Goal: Task Accomplishment & Management: Use online tool/utility

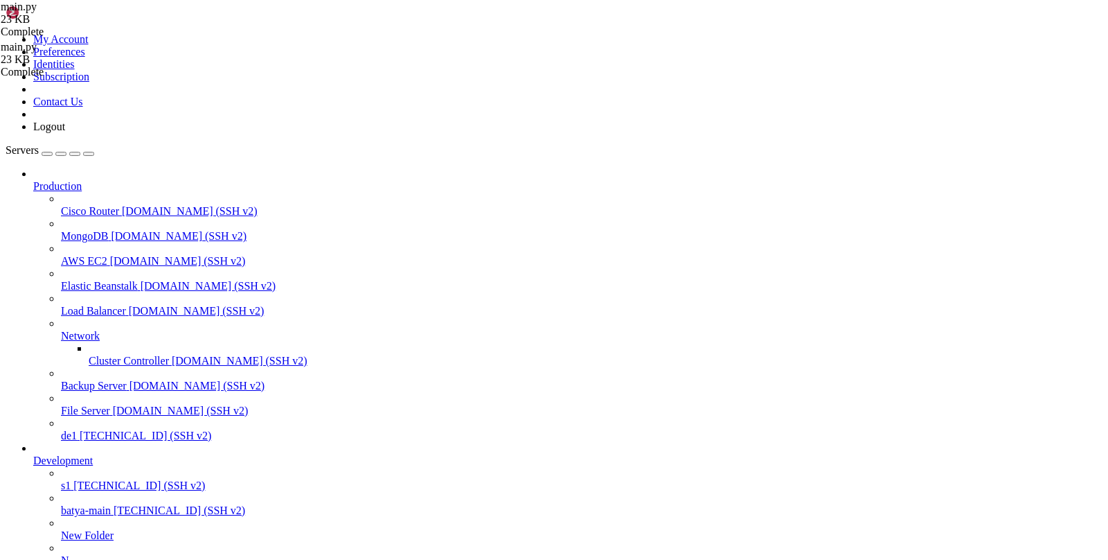
scroll to position [10, 0]
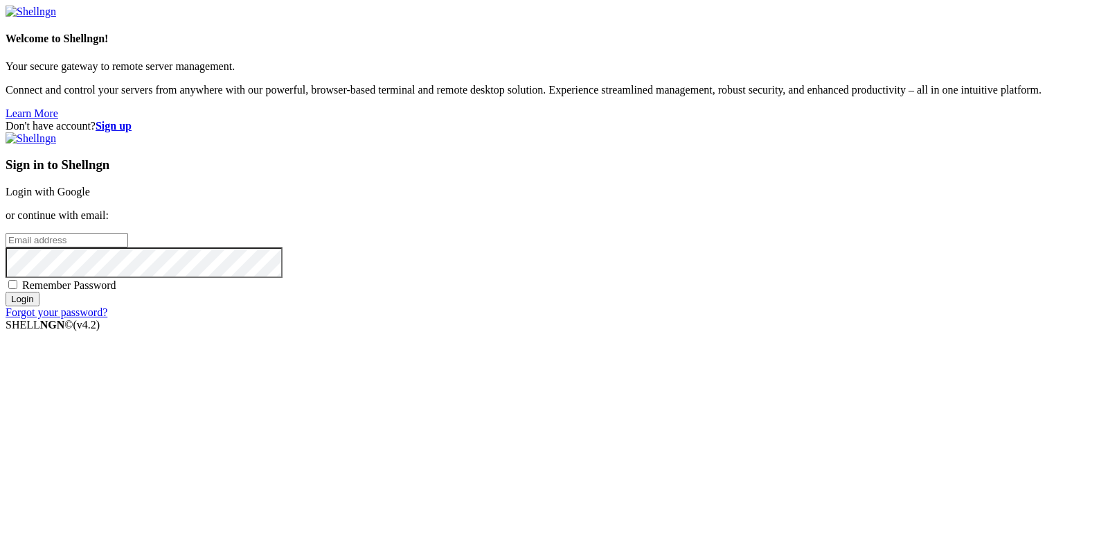
click at [90, 197] on link "Login with Google" at bounding box center [48, 192] width 85 height 12
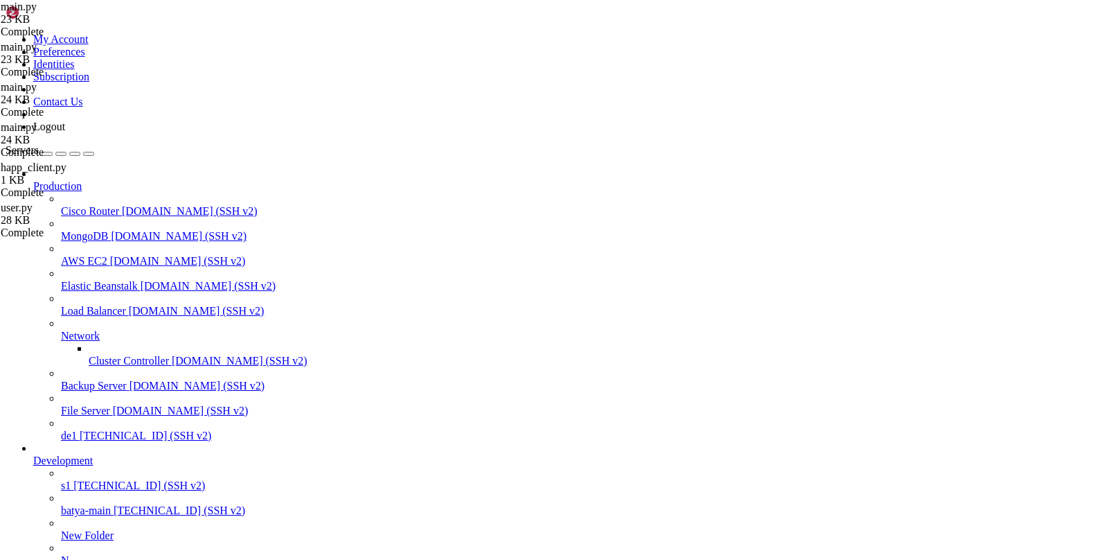
type input "/var/service/oko-vpn-core/core"
drag, startPoint x: 254, startPoint y: 1111, endPoint x: 97, endPoint y: 1110, distance: 157.2
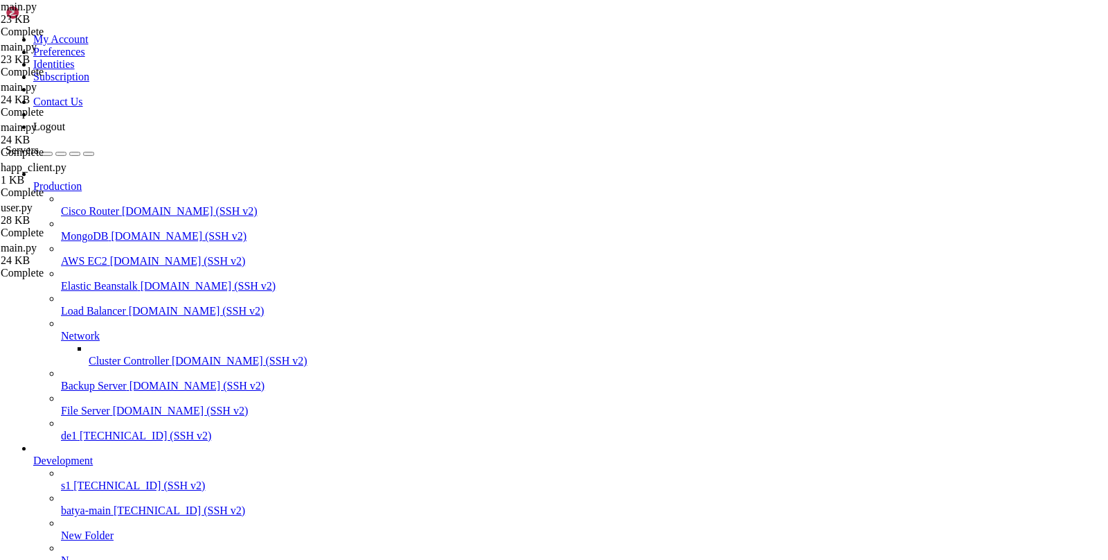
copy x-row "docker compose restart app"
paste textarea "docker compose restart app"
type textarea "docker compose restart app"
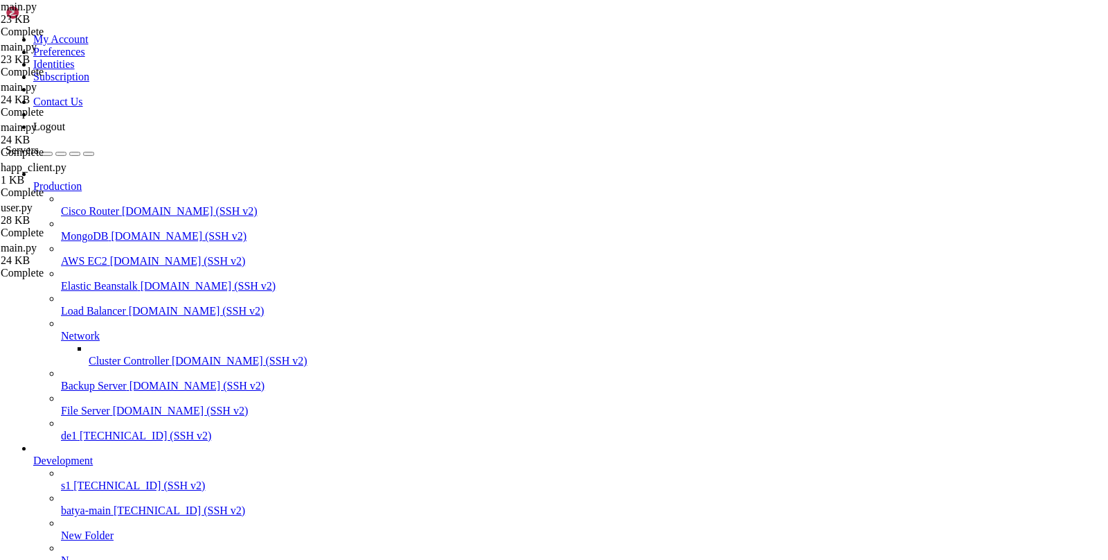
type input "/var/service/oko-vpn-core/core/api/v1"
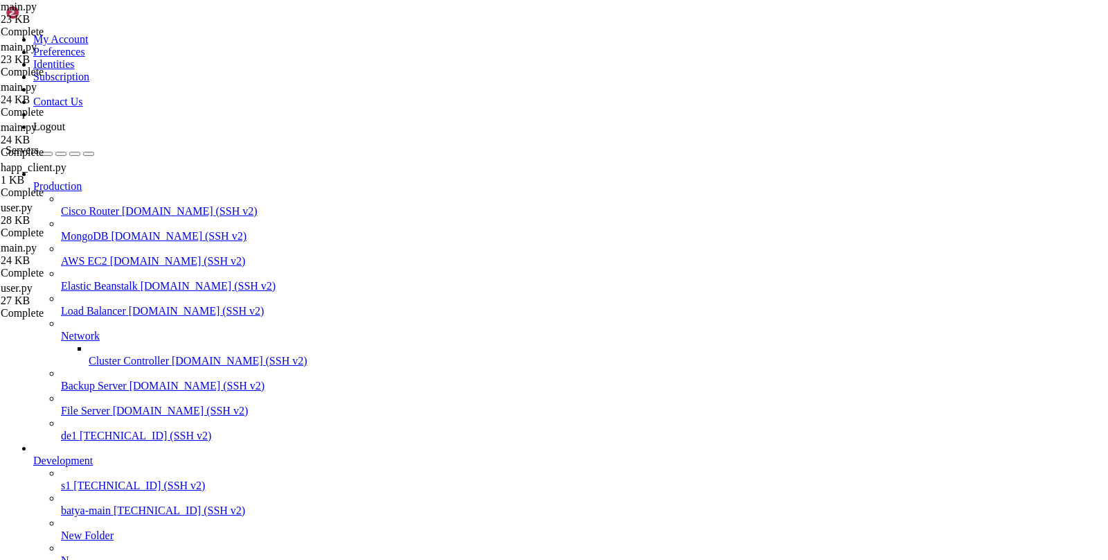
drag, startPoint x: 408, startPoint y: 1270, endPoint x: 238, endPoint y: 1278, distance: 169.9
copy x-row "docker compose restart app"
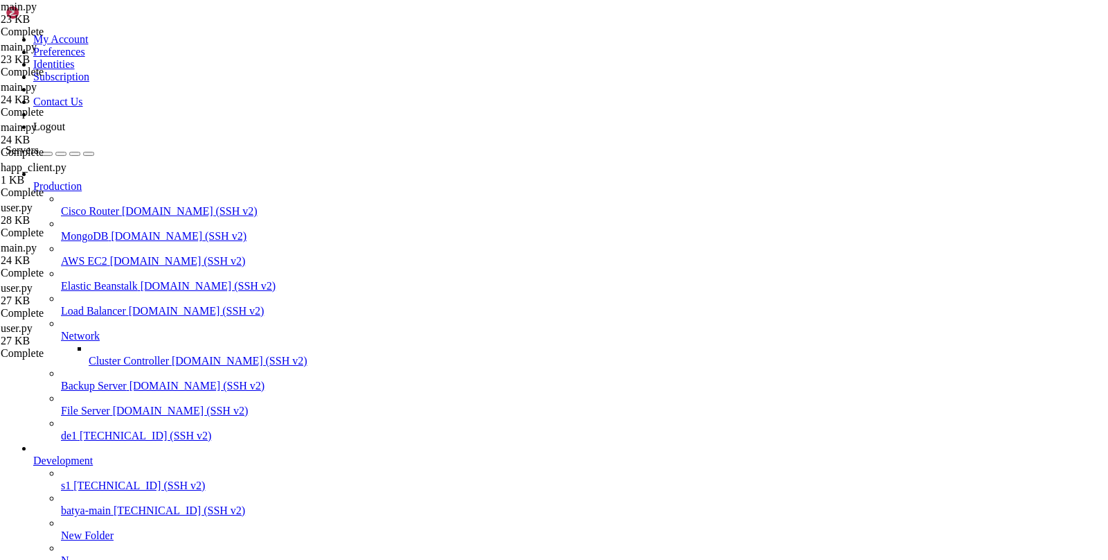
type input "/var/service/oko-vpn-core/core"
drag, startPoint x: 239, startPoint y: 1090, endPoint x: 438, endPoint y: 1090, distance: 199.5
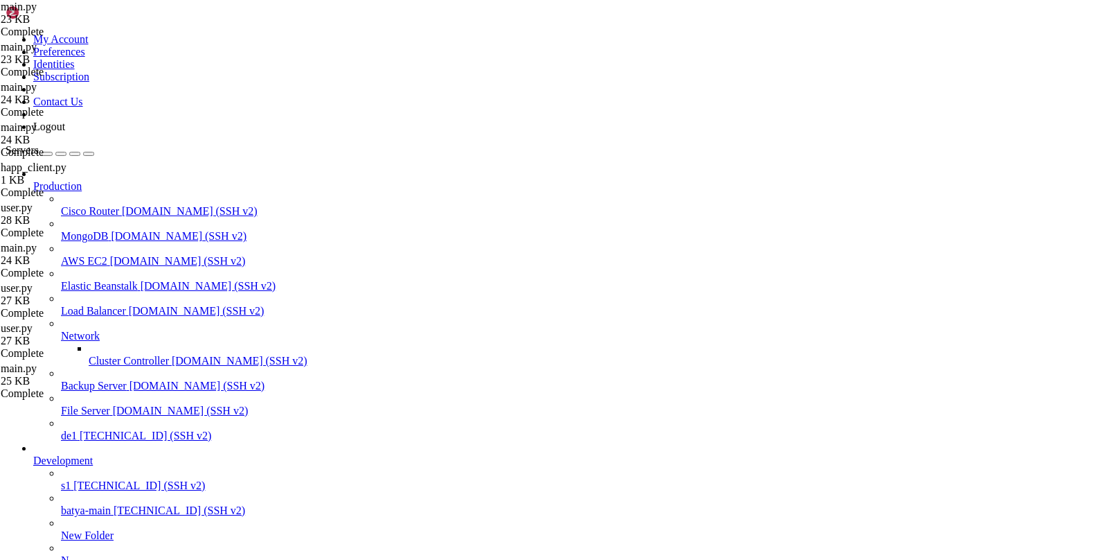
copy x-row "docker compose restart"
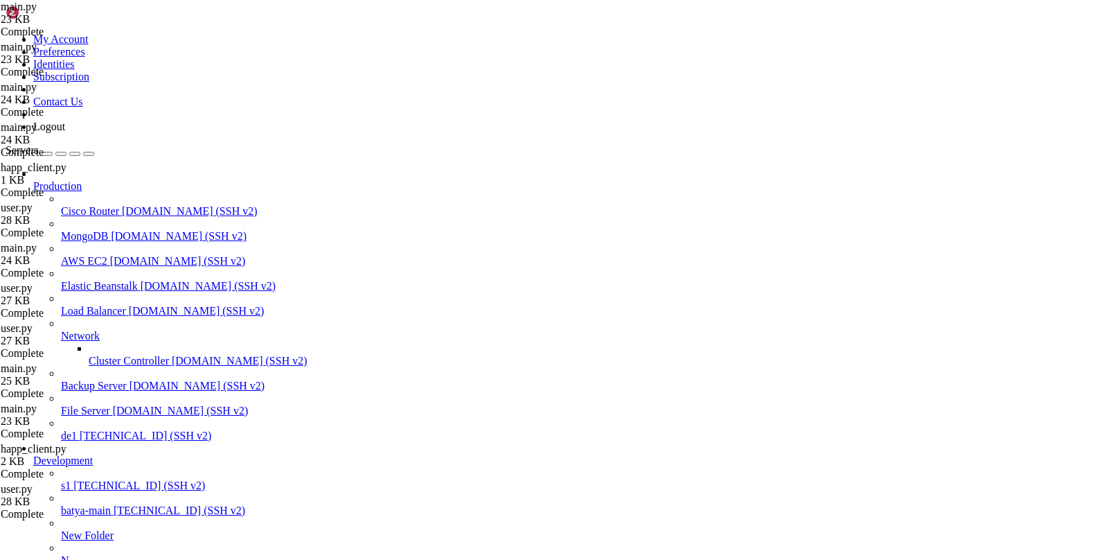
type input "/var/service/oko-vpn-core/core"
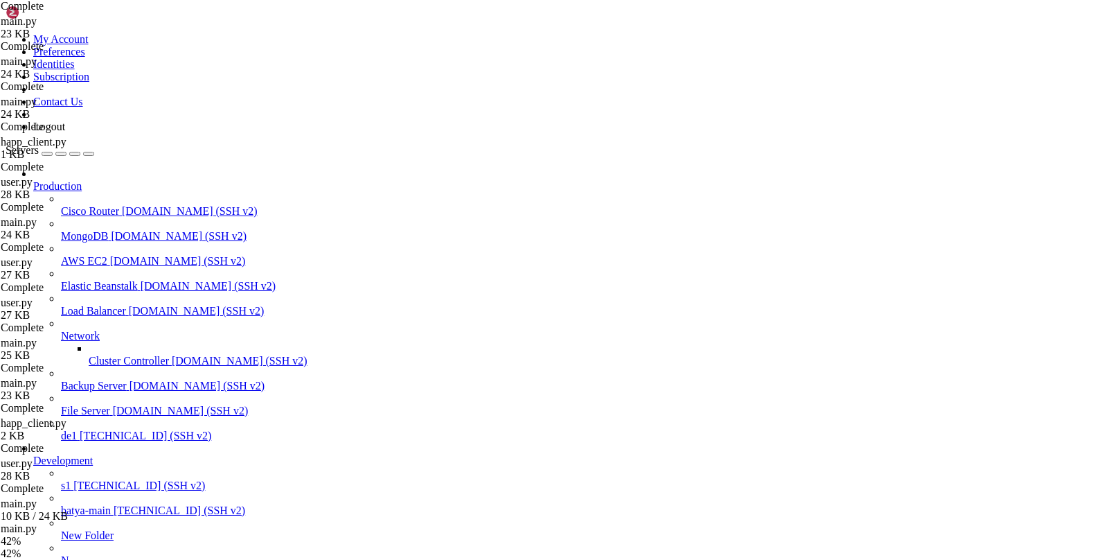
scroll to position [85, 0]
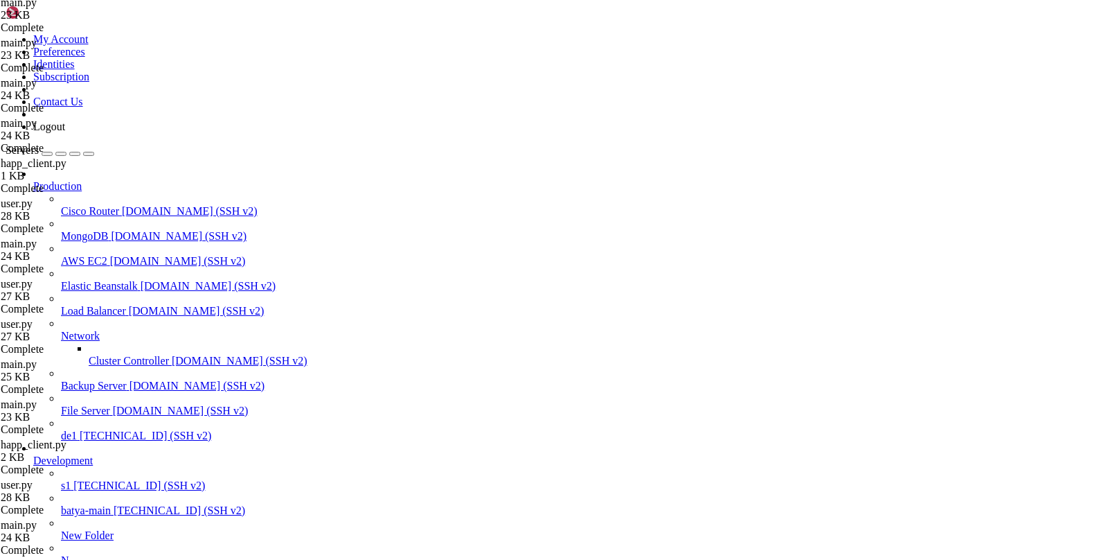
drag, startPoint x: 370, startPoint y: 1206, endPoint x: 240, endPoint y: 1207, distance: 130.2
copy x-row "docker compose restart"
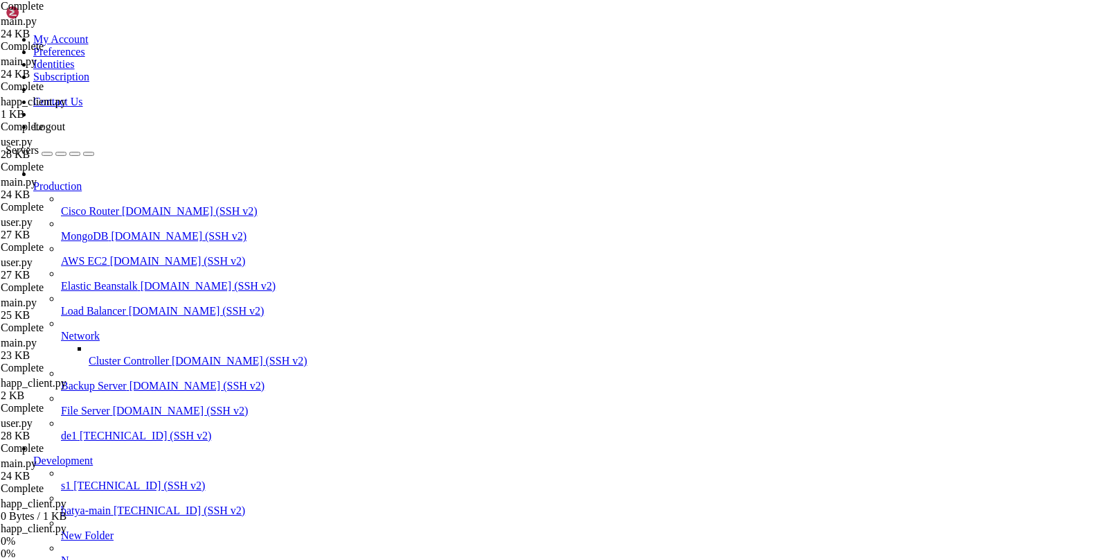
scroll to position [125, 0]
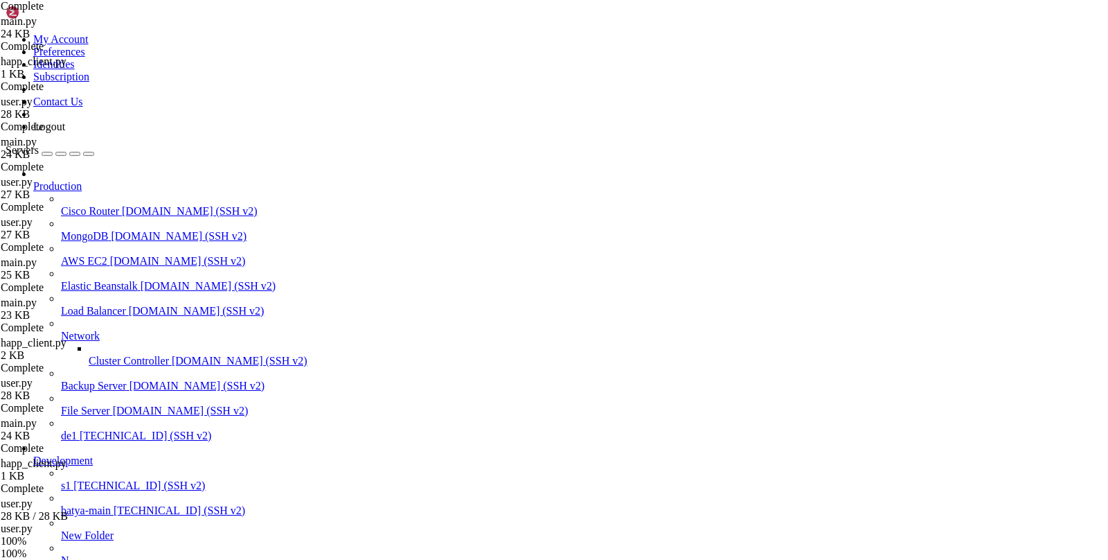
scroll to position [165, 0]
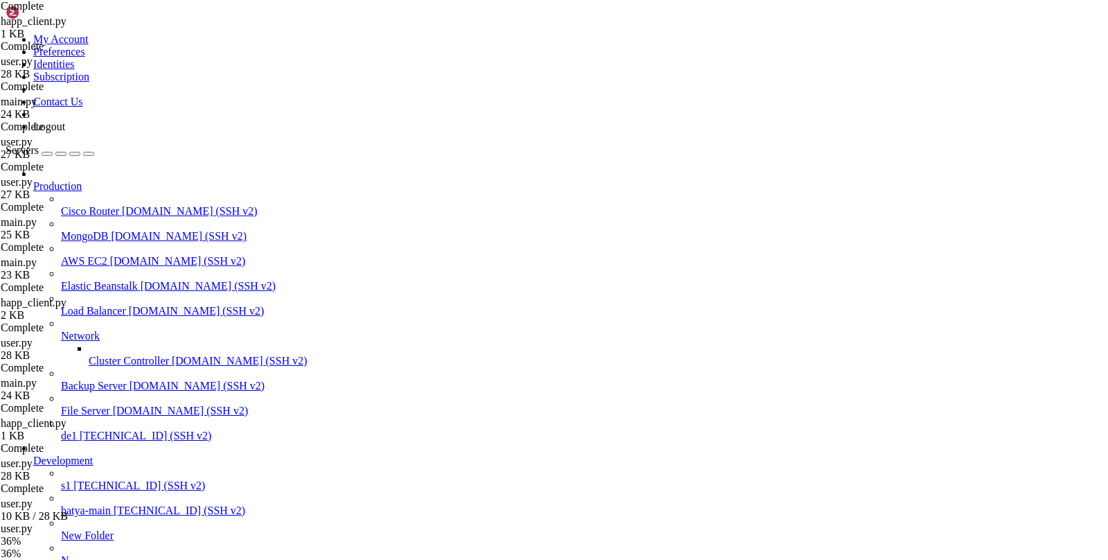
scroll to position [206, 0]
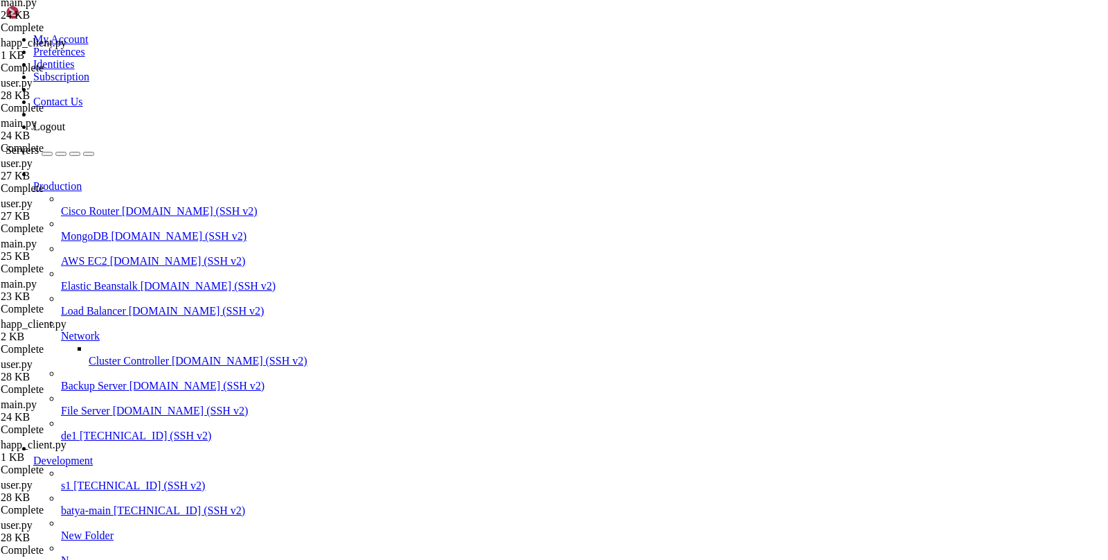
type input "/var/service/oko-vpn-core/core"
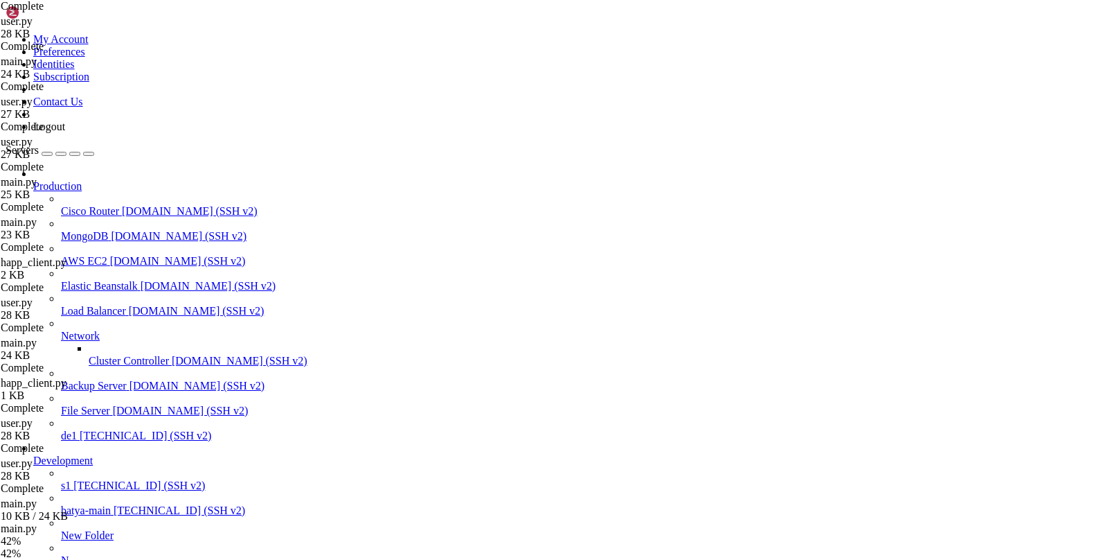
scroll to position [246, 0]
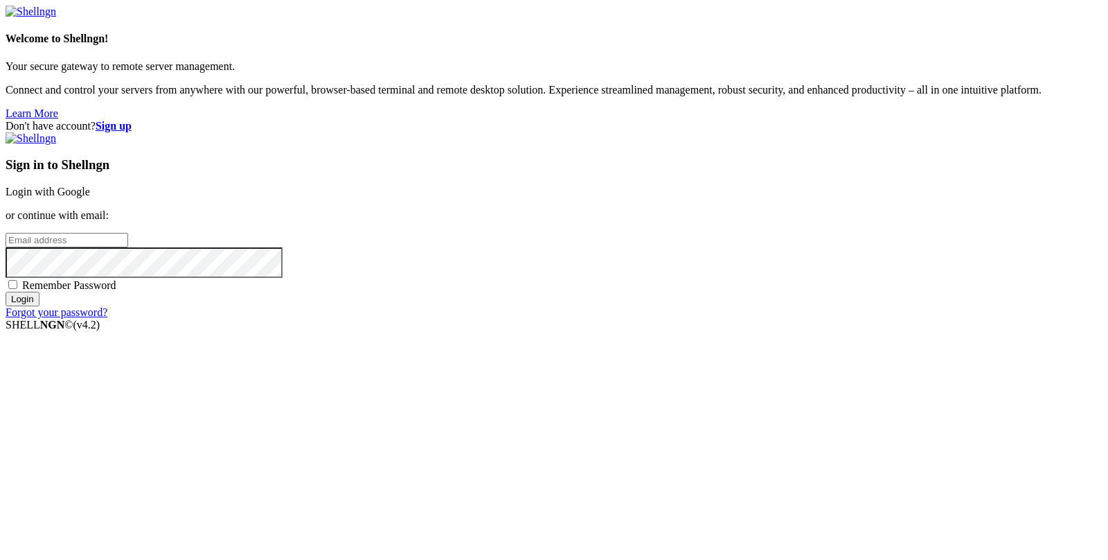
click at [90, 197] on link "Login with Google" at bounding box center [48, 192] width 85 height 12
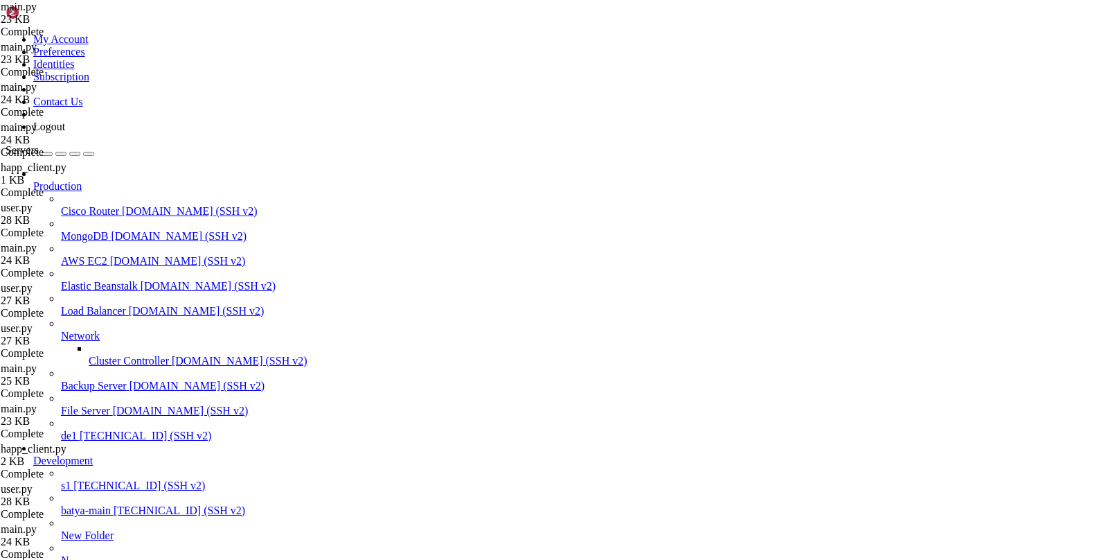
scroll to position [494, 0]
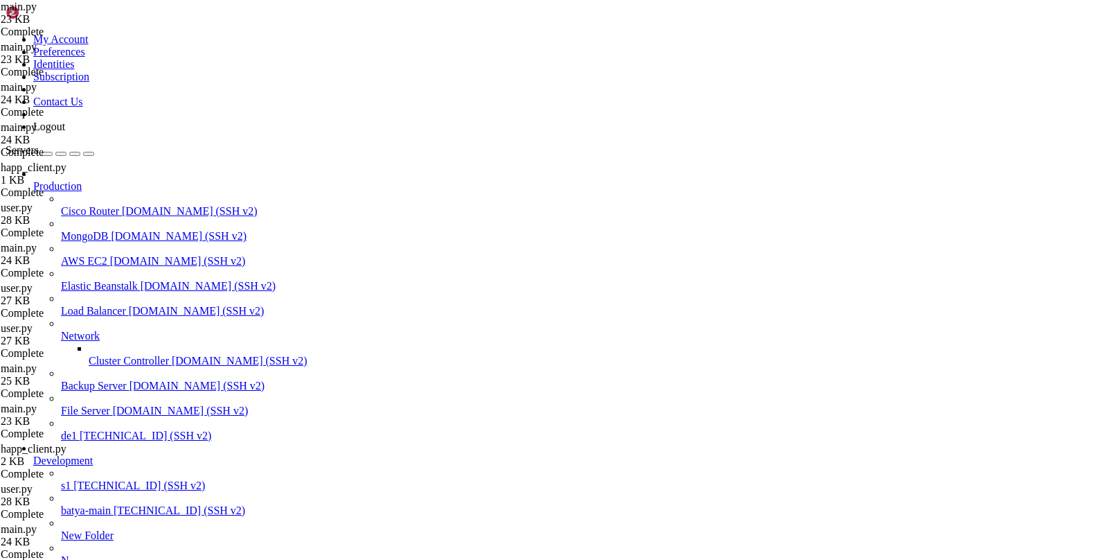
scroll to position [285, 0]
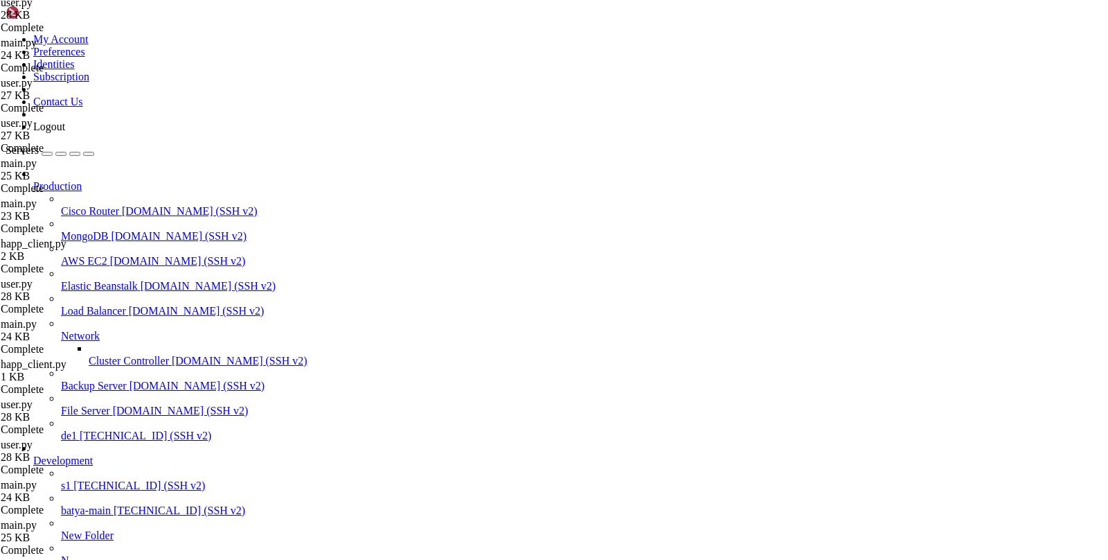
type input "/var/service/oko-vpn-core/core"
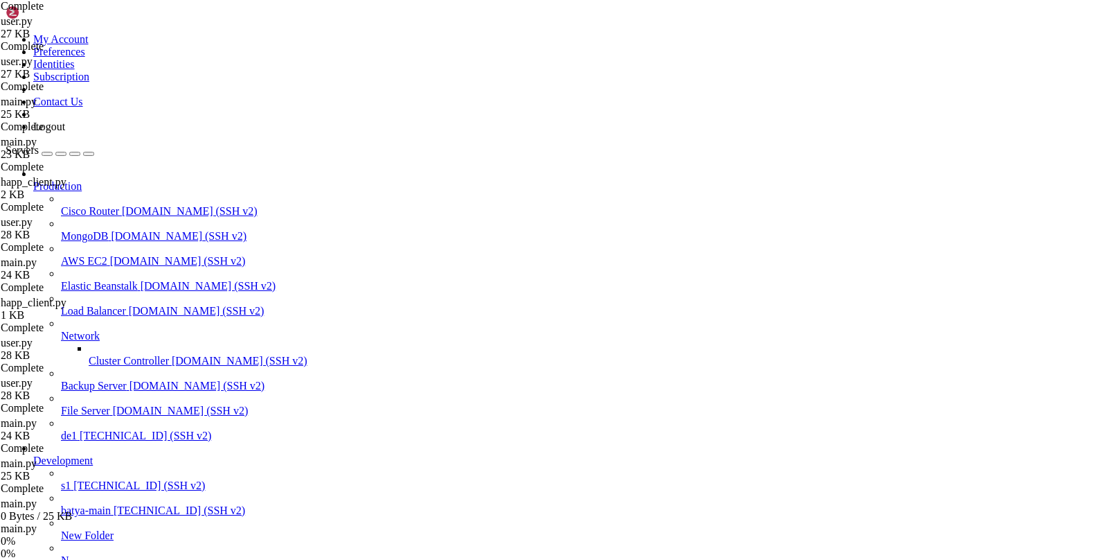
scroll to position [326, 0]
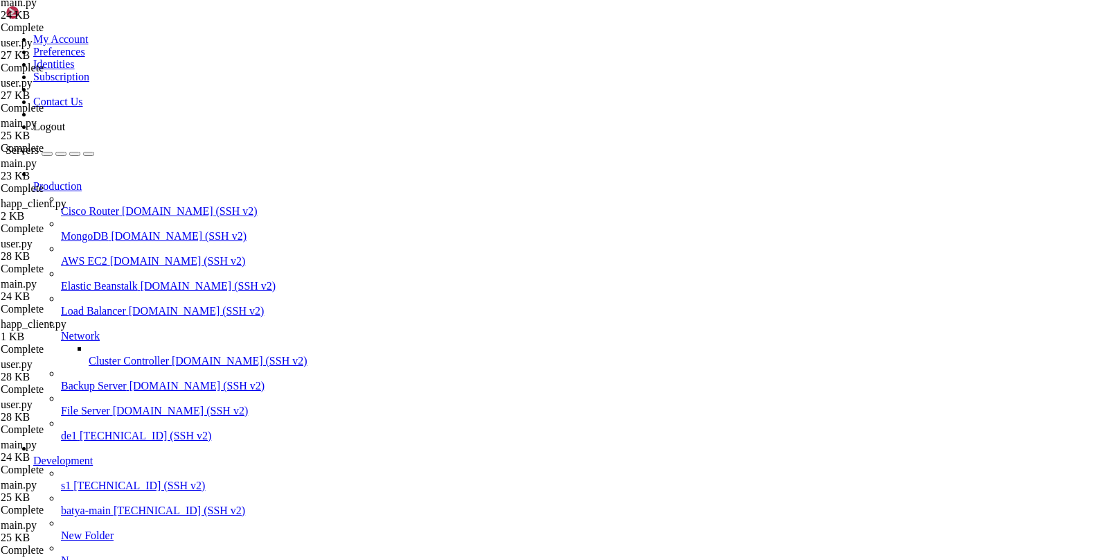
drag, startPoint x: 723, startPoint y: 1338, endPoint x: 135, endPoint y: 1029, distance: 664.6
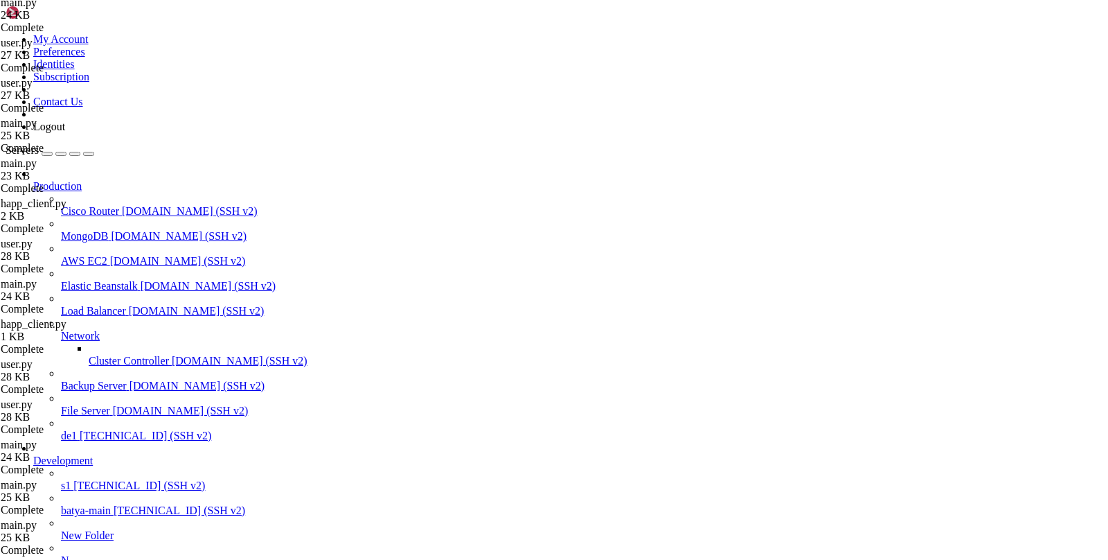
drag, startPoint x: 17, startPoint y: 1049, endPoint x: 294, endPoint y: 1335, distance: 398.2
copy div "p-plain/happ%3A//add/https%3A//[DOMAIN_NAME]/happ-plain/happ%3A//add/https%3A//…"
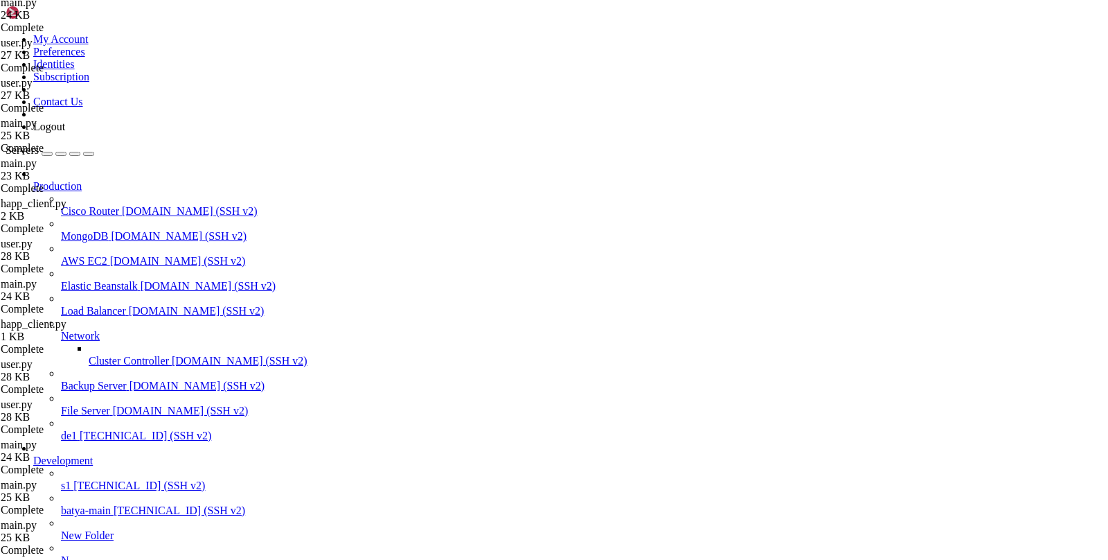
scroll to position [1520, 0]
drag, startPoint x: 287, startPoint y: 1346, endPoint x: 26, endPoint y: 1174, distance: 313.1
copy div "root@186436:/var/service/oko-vpn-core# head -20 /var/service/oko-vpn-core/core/…"
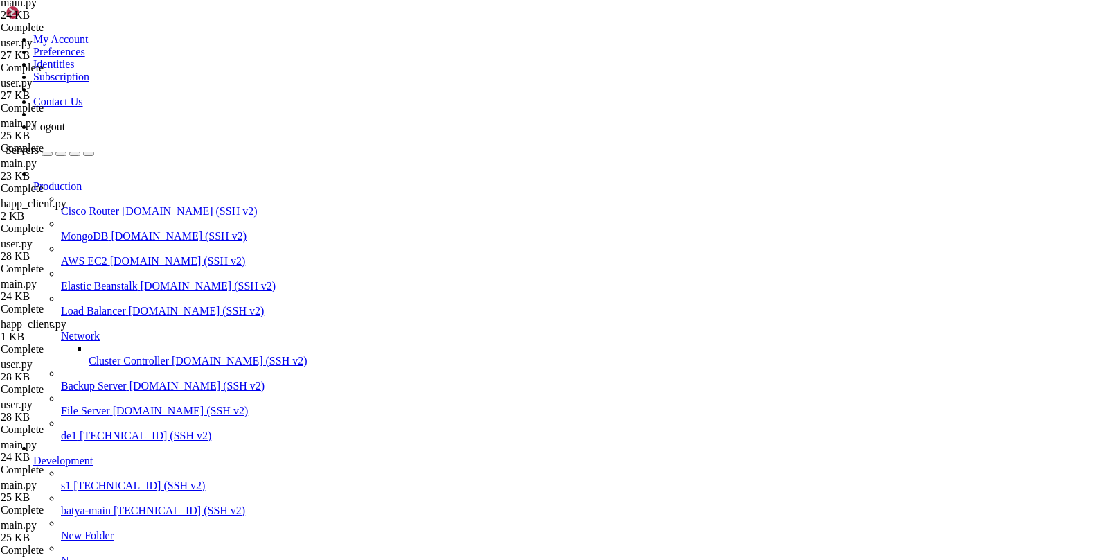
drag, startPoint x: 13, startPoint y: 1092, endPoint x: 297, endPoint y: 1333, distance: 372.0
drag, startPoint x: 270, startPoint y: 1338, endPoint x: 28, endPoint y: 1306, distance: 244.5
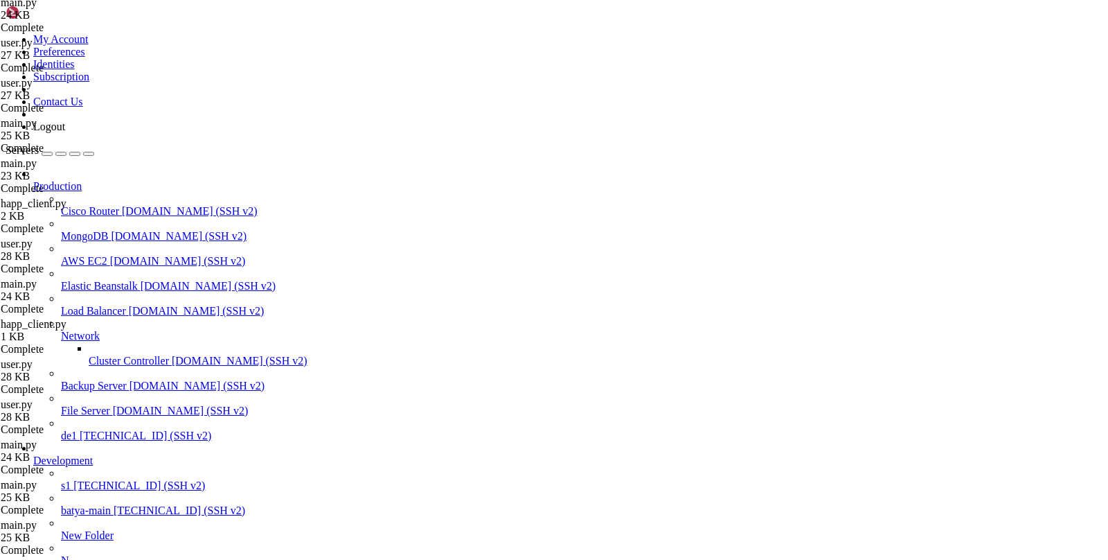
drag, startPoint x: 11, startPoint y: 1308, endPoint x: 348, endPoint y: 1333, distance: 337.5
copy div "root@186436:/var/service/oko-vpn-core# grep -n "happ_plain_subscription" /var/s…"
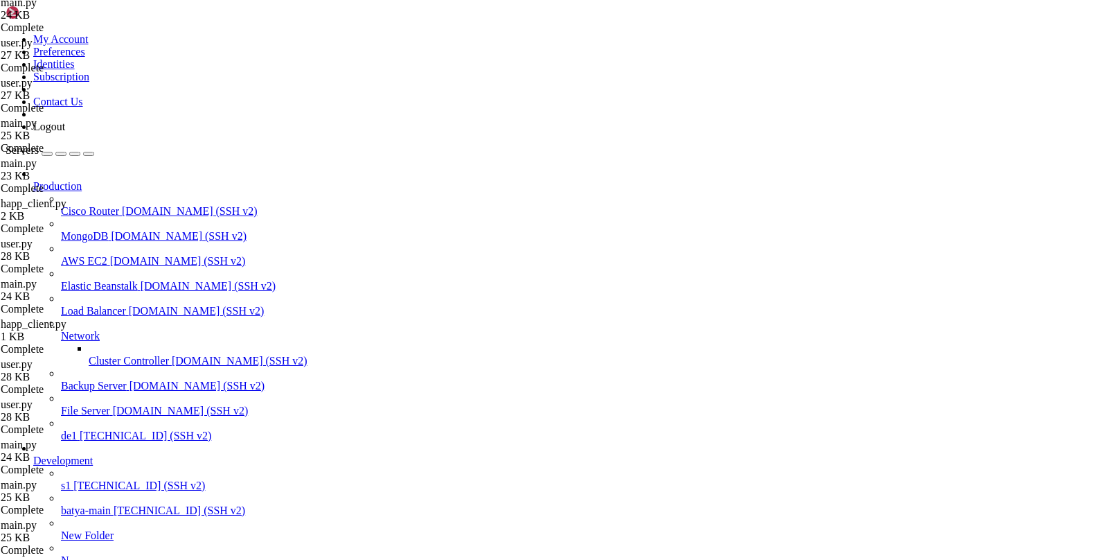
drag, startPoint x: 422, startPoint y: 1403, endPoint x: 44, endPoint y: 1255, distance: 405.3
drag, startPoint x: 422, startPoint y: 1399, endPoint x: 109, endPoint y: 1266, distance: 340.1
copy div "root@186436:/var/service/oko-vpn-core# grep -n "happ_plain_subscription" /var/s…"
drag, startPoint x: 259, startPoint y: 1331, endPoint x: 12, endPoint y: 1230, distance: 266.2
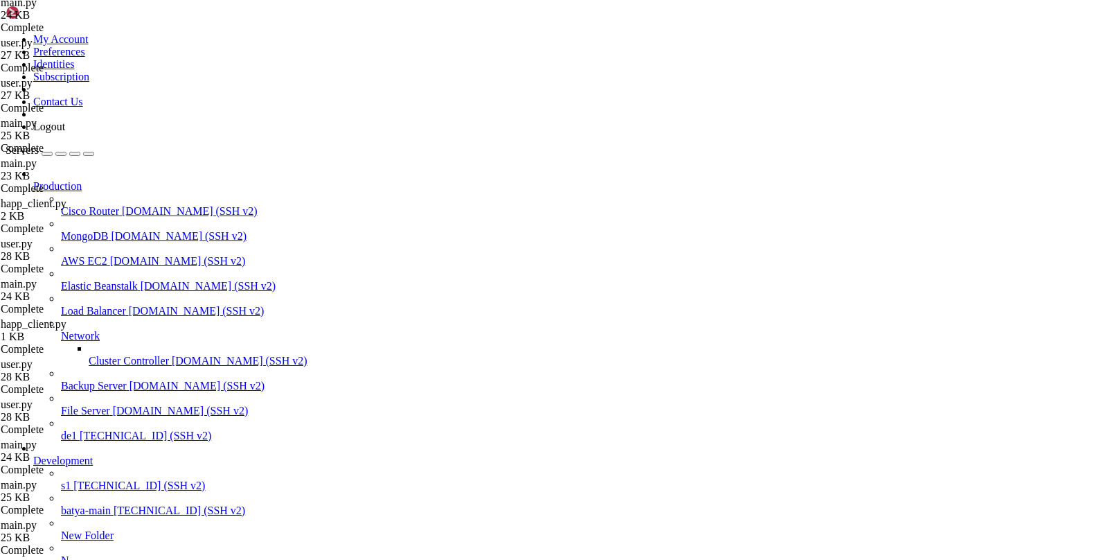
drag, startPoint x: 253, startPoint y: 1329, endPoint x: 12, endPoint y: 1231, distance: 260.3
copy div "root@186436:/var/service/oko-vpn-core# grep -n "happ_plain_subscription" /var/s…"
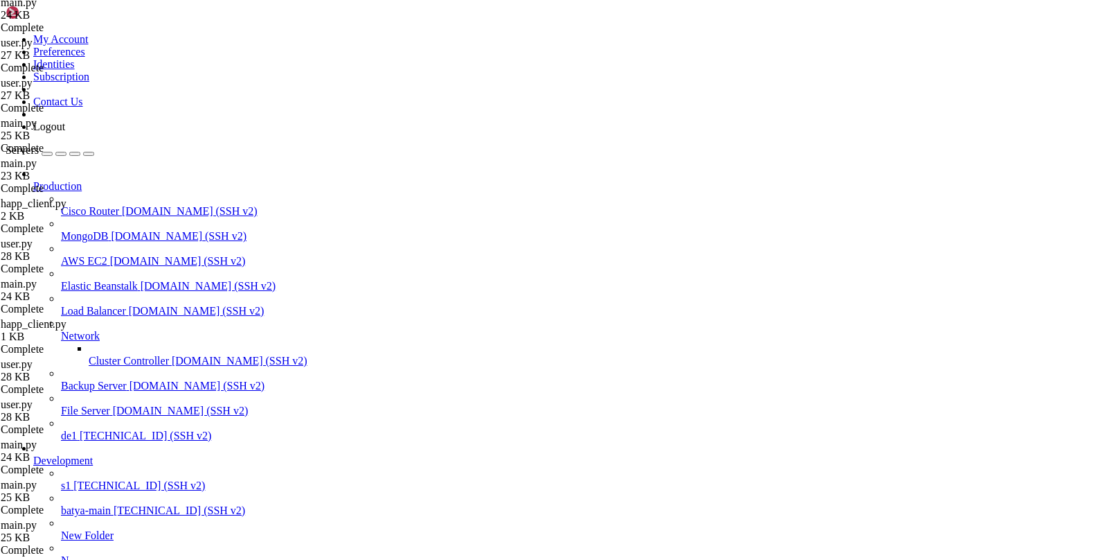
drag, startPoint x: 206, startPoint y: 1332, endPoint x: 10, endPoint y: 1237, distance: 217.2
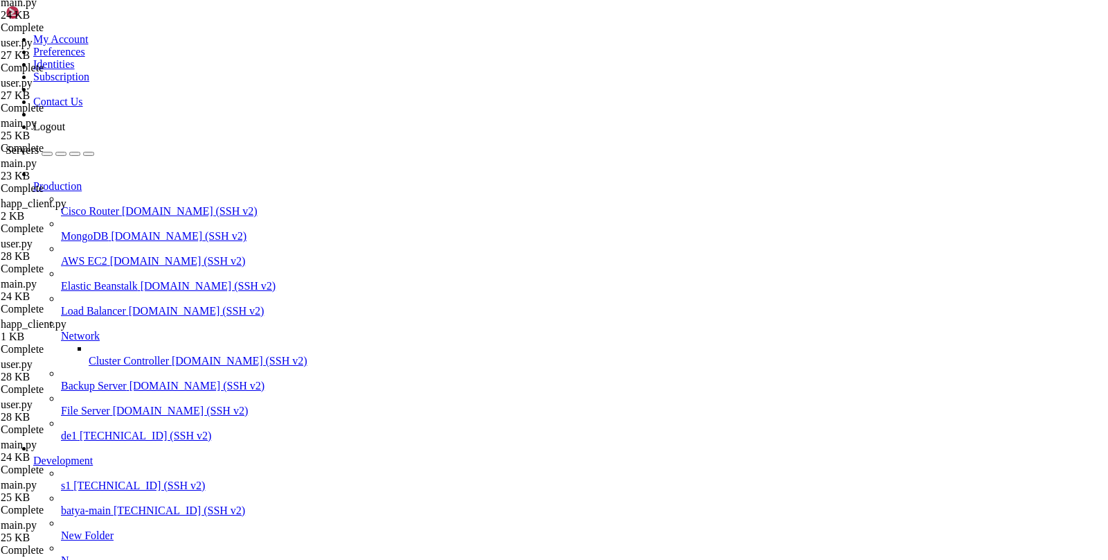
copy div "✔ Container oko-app Started 0.7s root@186436:/var/service/oko-vpn-core# docker …"
drag, startPoint x: 197, startPoint y: 1334, endPoint x: 10, endPoint y: 1239, distance: 209.1
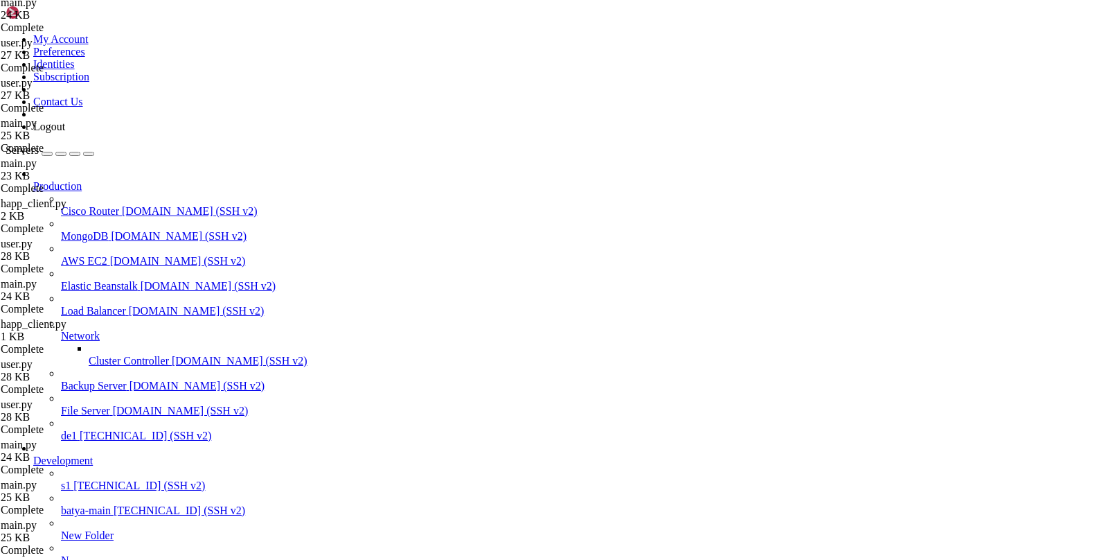
drag, startPoint x: 12, startPoint y: 1241, endPoint x: 280, endPoint y: 1335, distance: 283.7
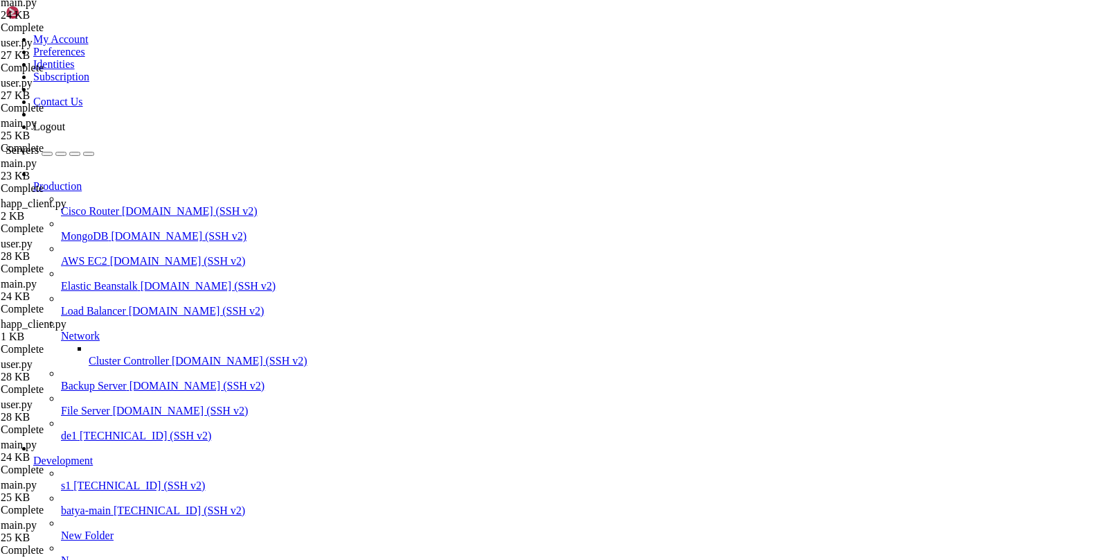
scroll to position [2419, 0]
drag, startPoint x: 313, startPoint y: 1336, endPoint x: 12, endPoint y: 1299, distance: 302.9
drag, startPoint x: 281, startPoint y: 1342, endPoint x: -2, endPoint y: 1245, distance: 299.4
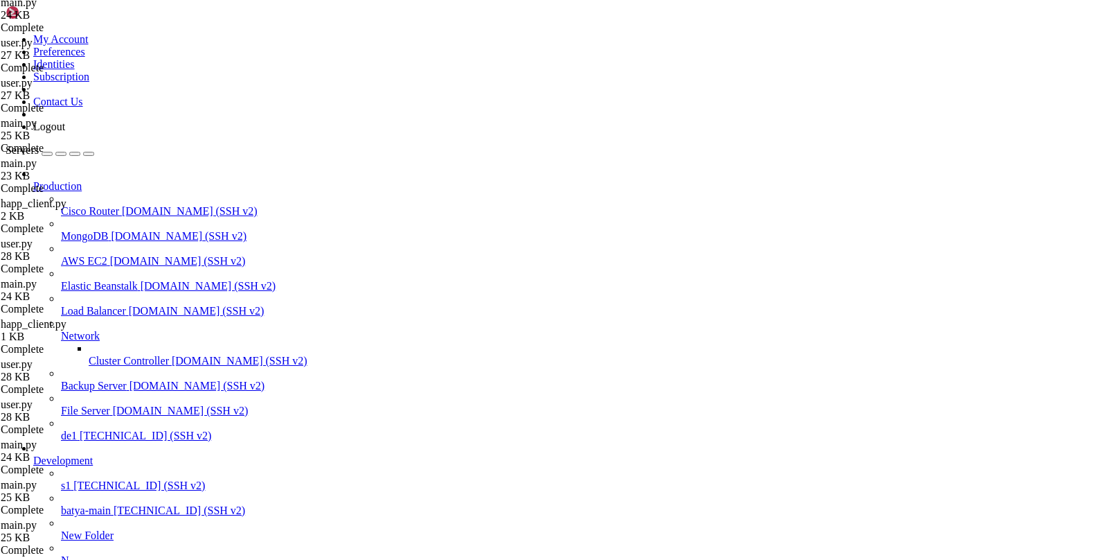
drag, startPoint x: 283, startPoint y: 1333, endPoint x: 11, endPoint y: 1195, distance: 304.8
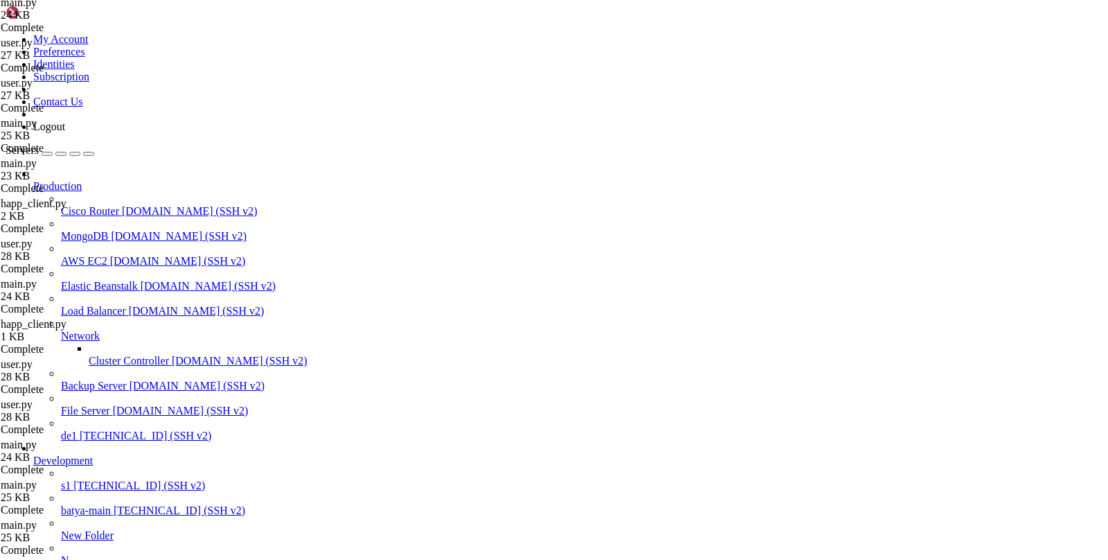
drag, startPoint x: 280, startPoint y: 1337, endPoint x: 11, endPoint y: 940, distance: 479.9
drag, startPoint x: 222, startPoint y: 1338, endPoint x: 39, endPoint y: 1247, distance: 204.4
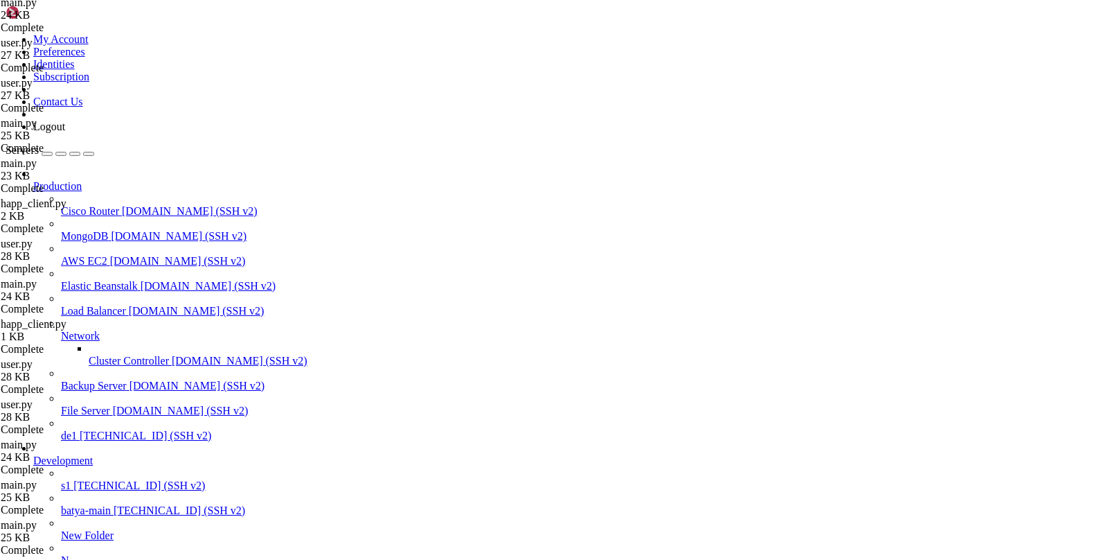
drag, startPoint x: 213, startPoint y: 1333, endPoint x: 12, endPoint y: 1243, distance: 220.8
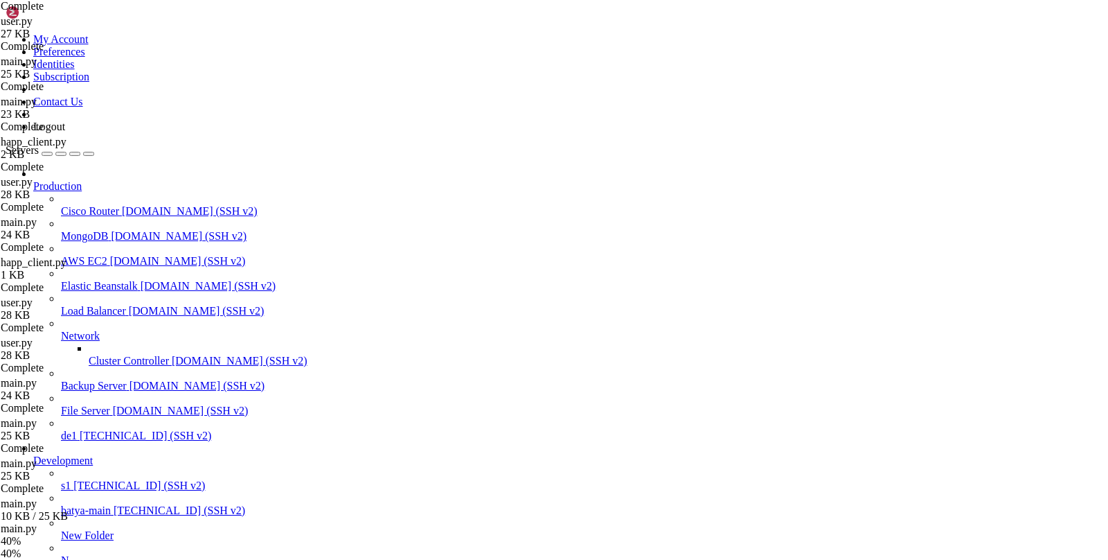
scroll to position [366, 0]
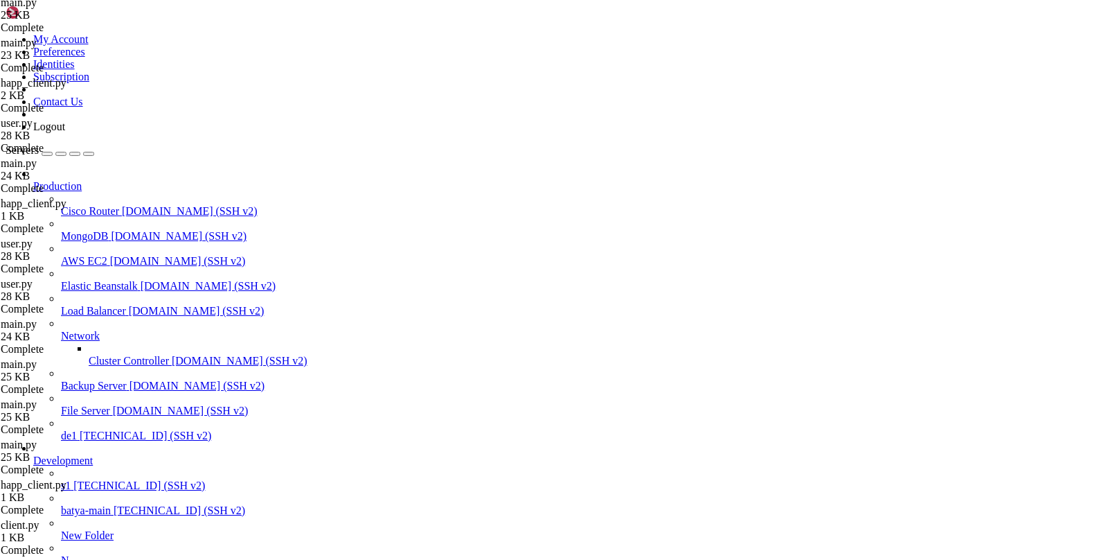
type input "/var/service/oko-vpn-core/core/api"
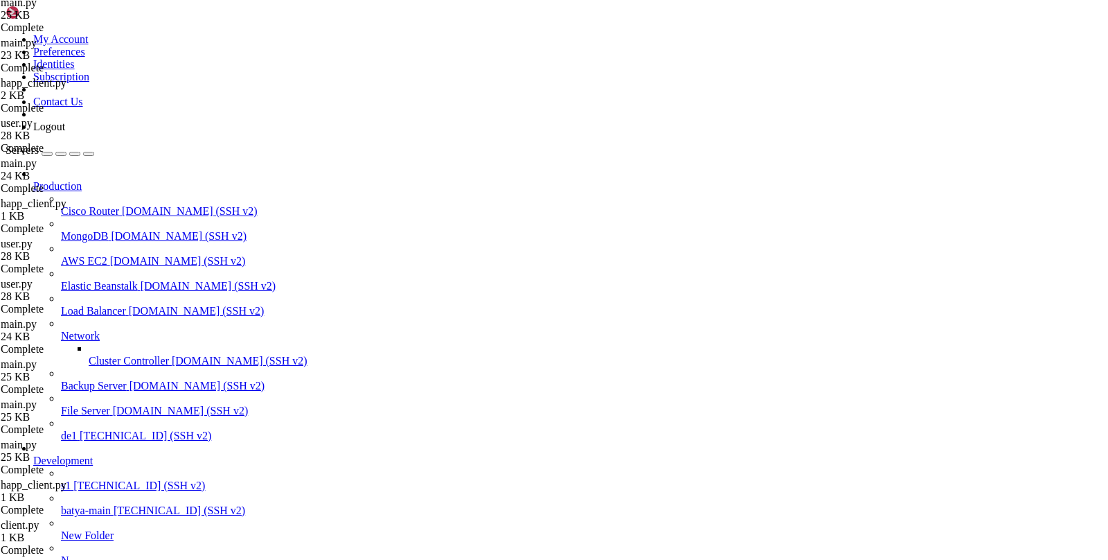
drag, startPoint x: 293, startPoint y: 1328, endPoint x: 15, endPoint y: 1225, distance: 296.3
drag, startPoint x: 285, startPoint y: 1333, endPoint x: 12, endPoint y: 1309, distance: 274.6
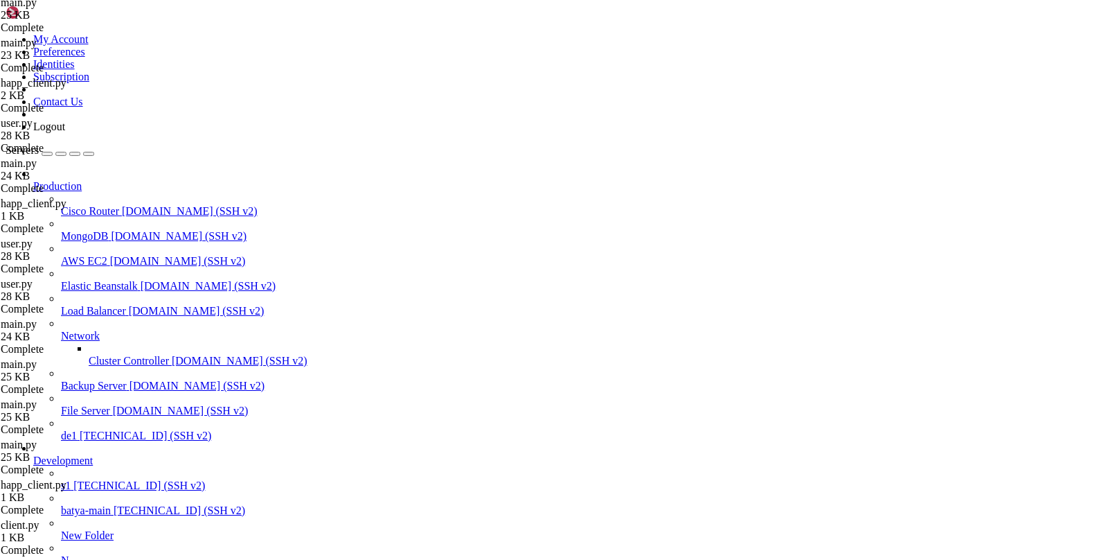
scroll to position [3940, 0]
drag, startPoint x: 269, startPoint y: 1331, endPoint x: 19, endPoint y: 1286, distance: 254.1
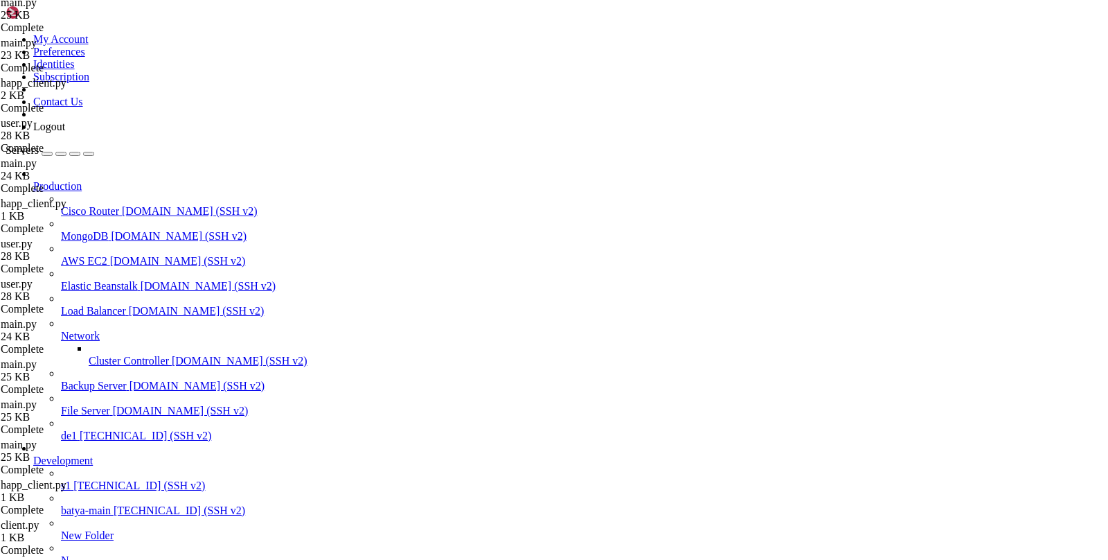
type input "/var/service/oko-vpn-core/core"
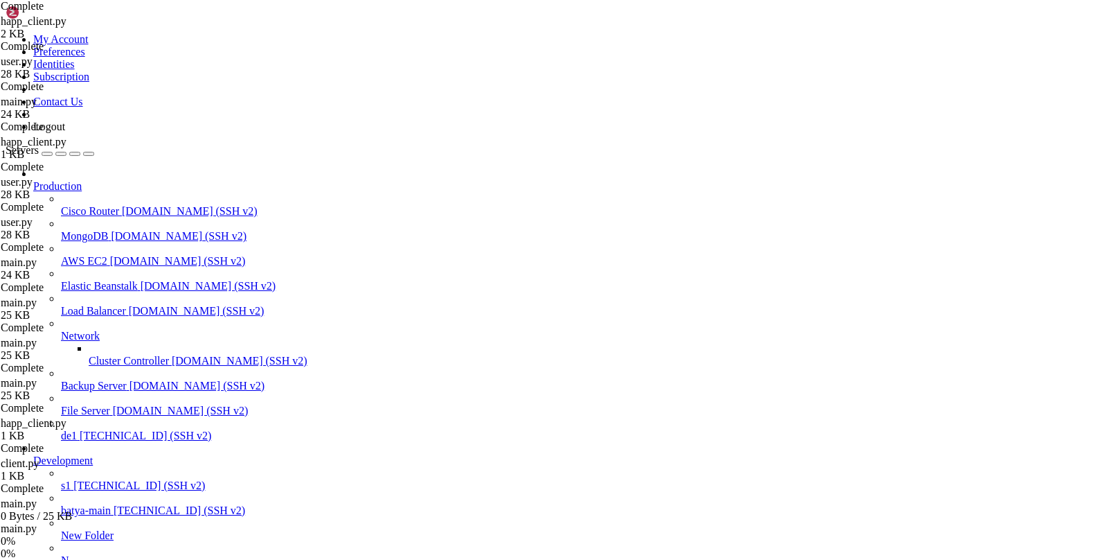
scroll to position [486, 0]
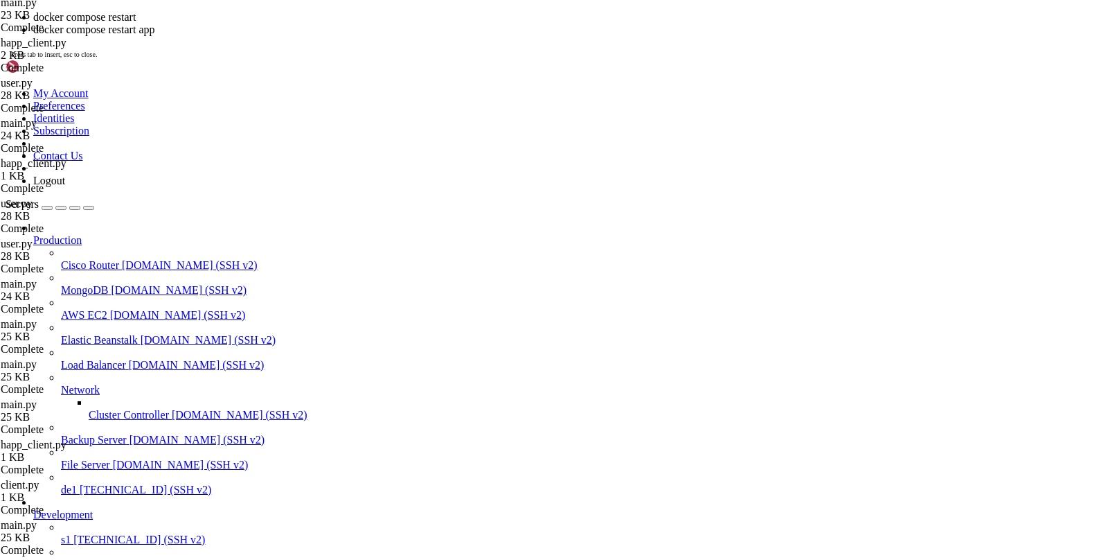
scroll to position [4066, 0]
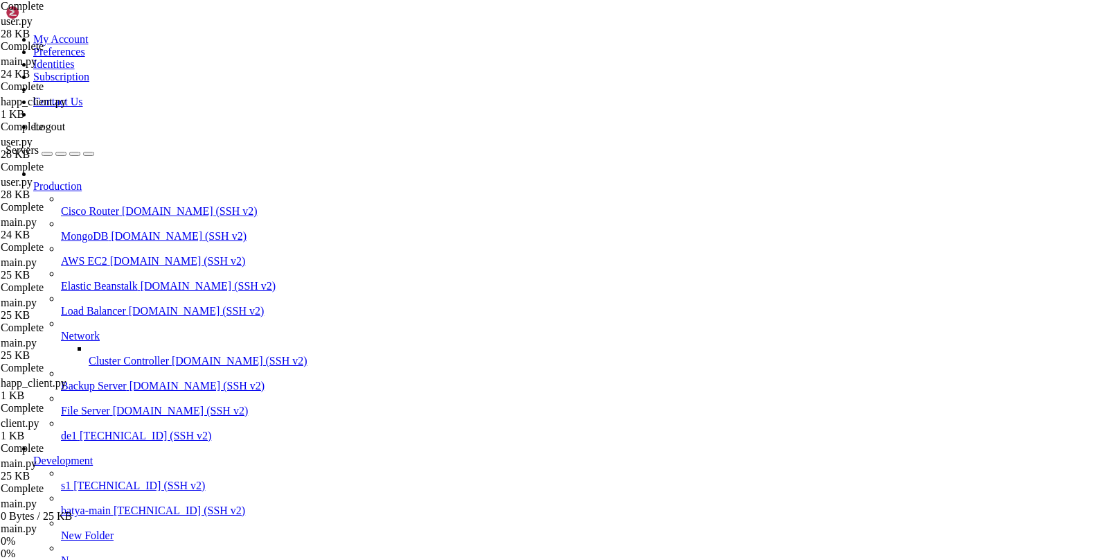
scroll to position [527, 0]
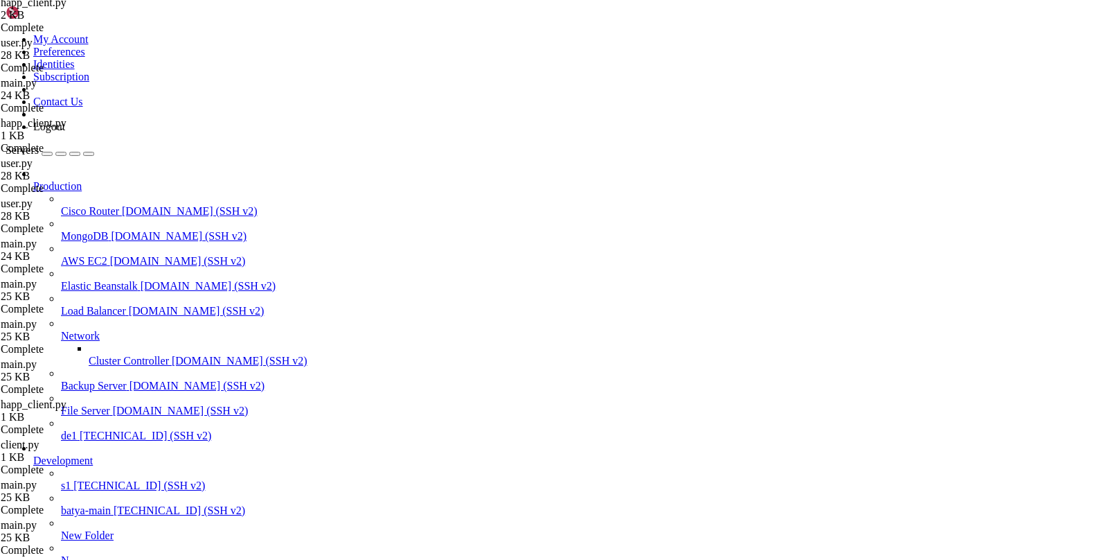
drag, startPoint x: 280, startPoint y: 1332, endPoint x: 10, endPoint y: 1029, distance: 405.7
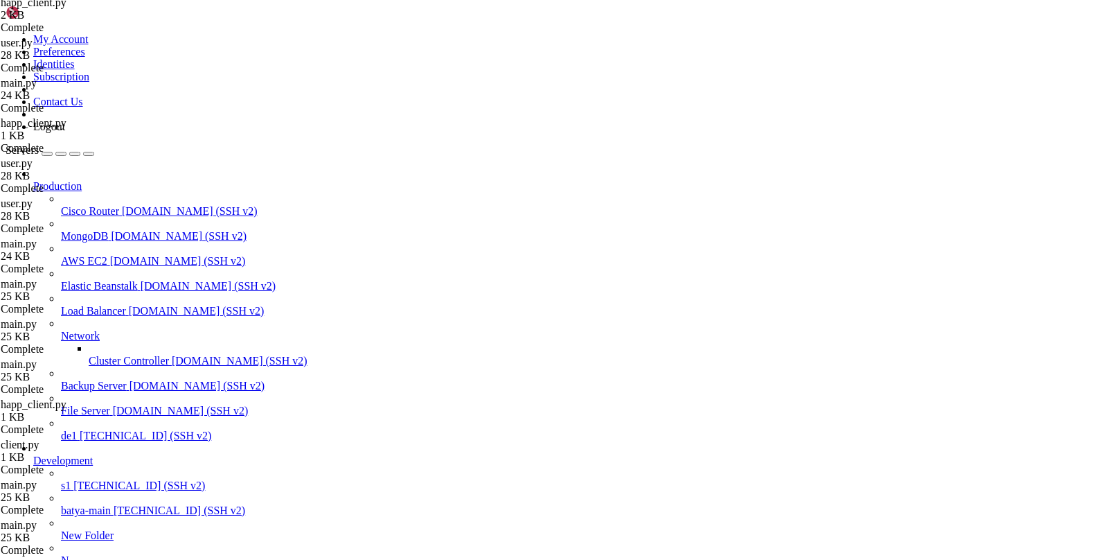
drag, startPoint x: 14, startPoint y: 961, endPoint x: 376, endPoint y: 1330, distance: 516.7
drag, startPoint x: 252, startPoint y: 1335, endPoint x: 11, endPoint y: 1150, distance: 303.8
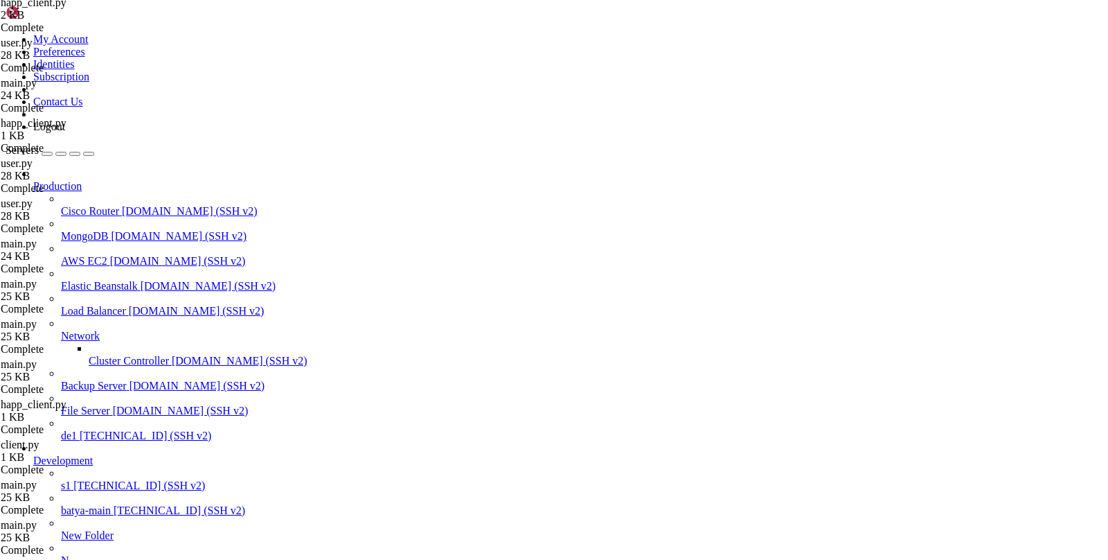
scroll to position [5851, 0]
drag, startPoint x: 263, startPoint y: 1334, endPoint x: 10, endPoint y: 1033, distance: 392.8
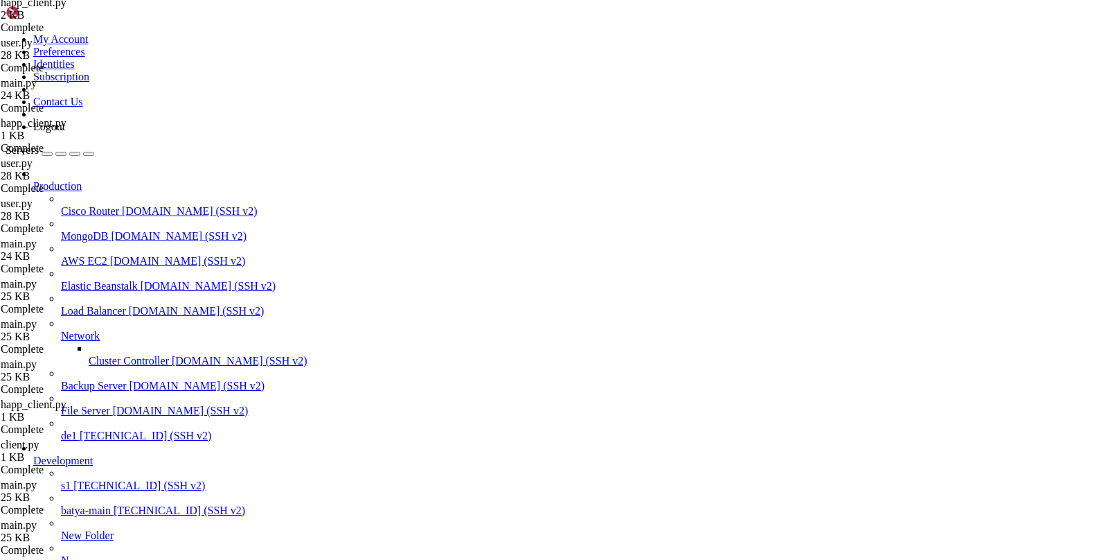
type input "/var/service/oko-vpn-core/core/services"
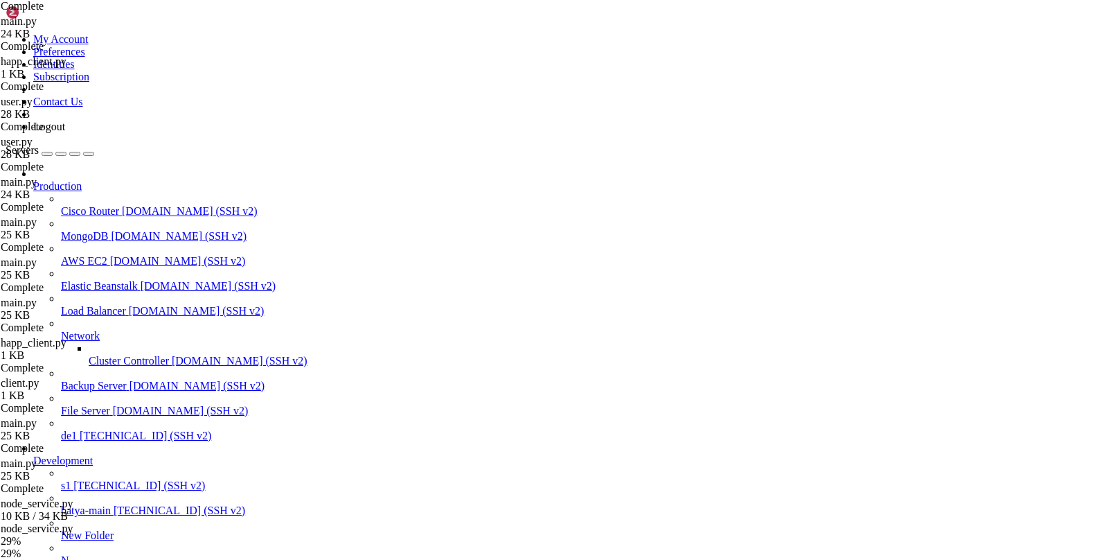
scroll to position [567, 0]
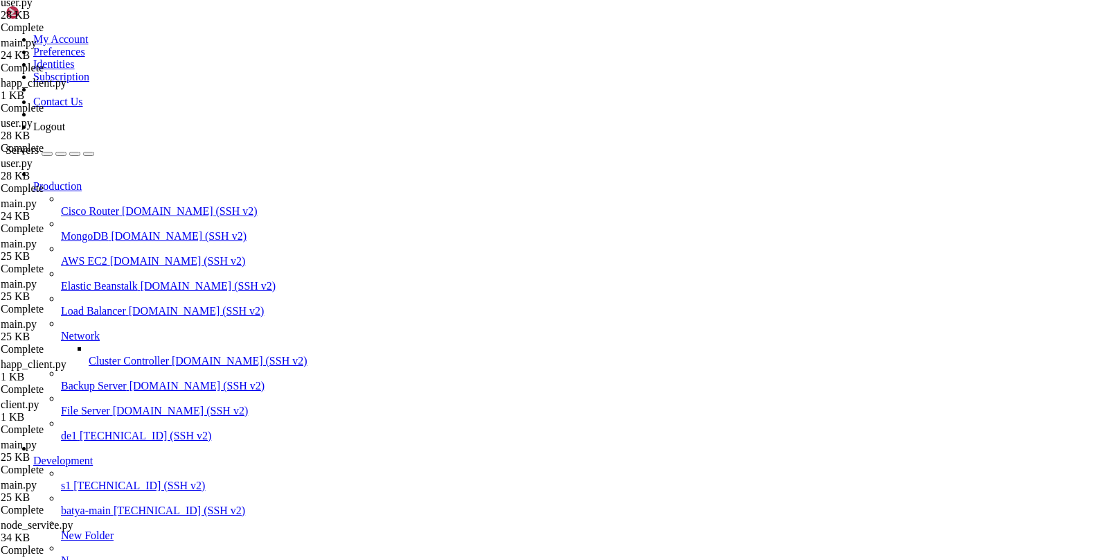
type input "/var/service/oko-vpn-core/core"
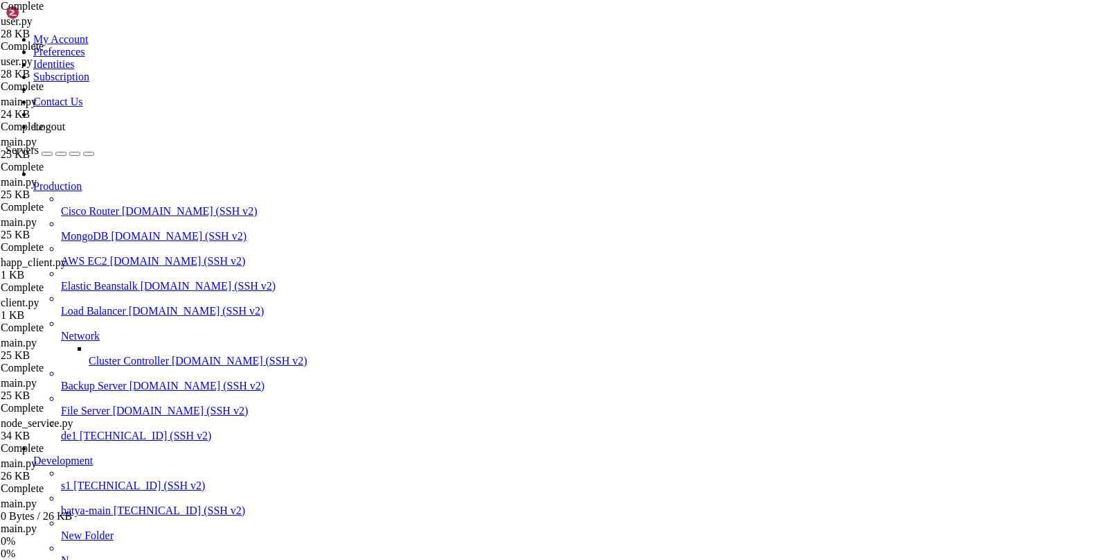
scroll to position [648, 0]
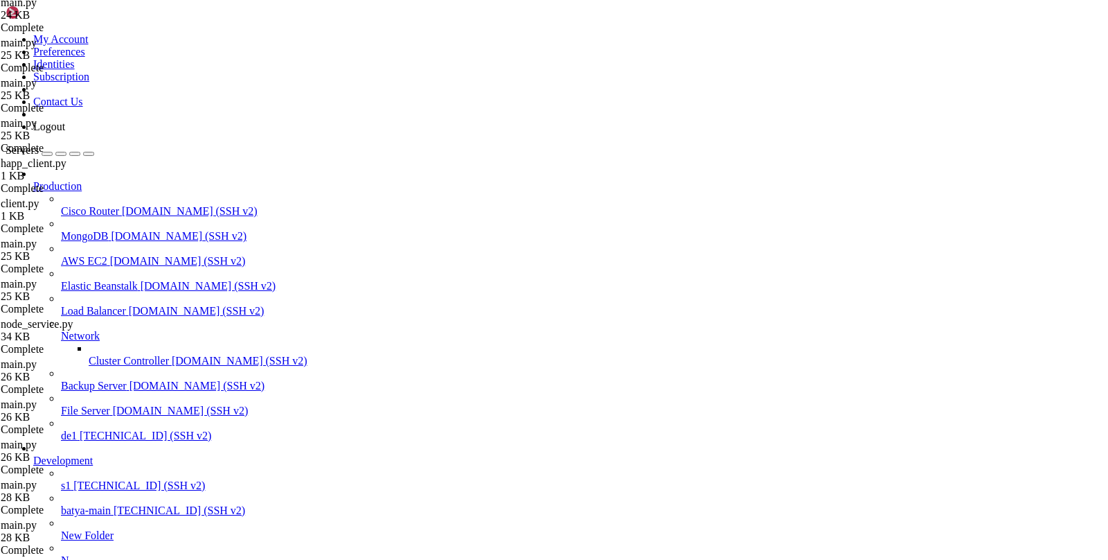
drag, startPoint x: 377, startPoint y: 1204, endPoint x: 240, endPoint y: 1207, distance: 136.5
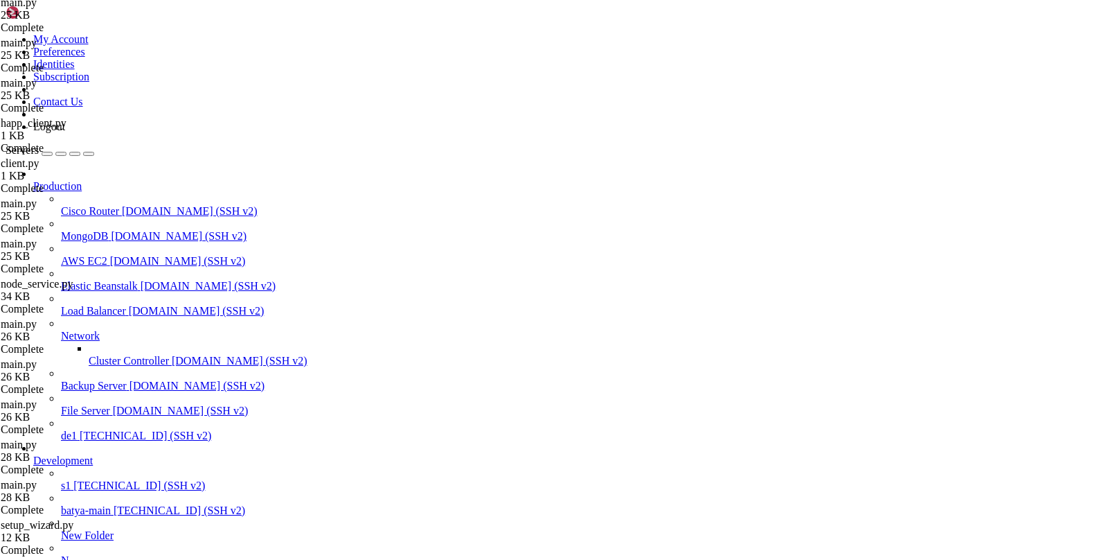
type input "/var/service/oko-vpn-bot/bot/keyboards"
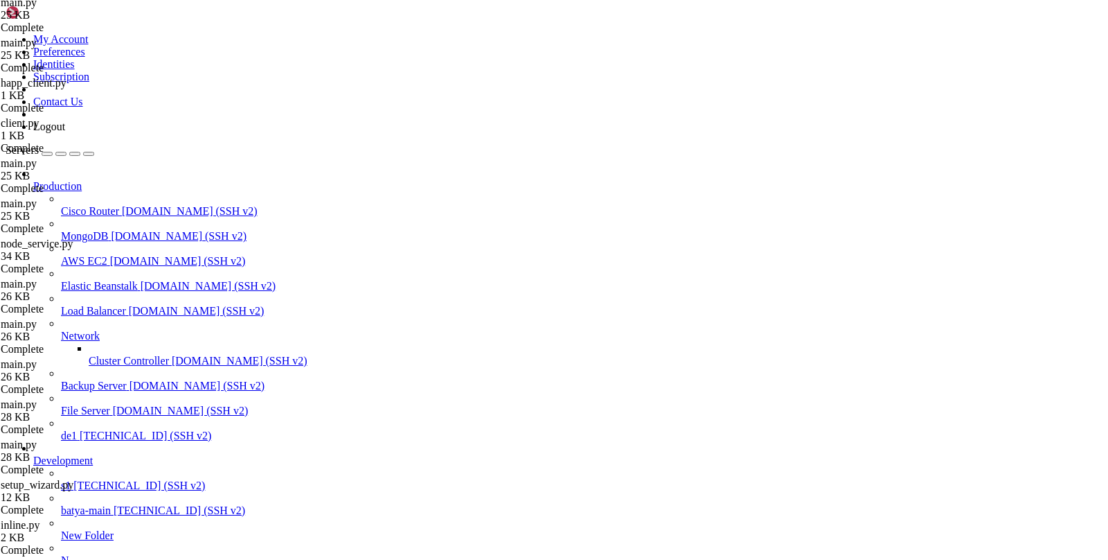
scroll to position [848, 0]
